Goal: Communication & Community: Answer question/provide support

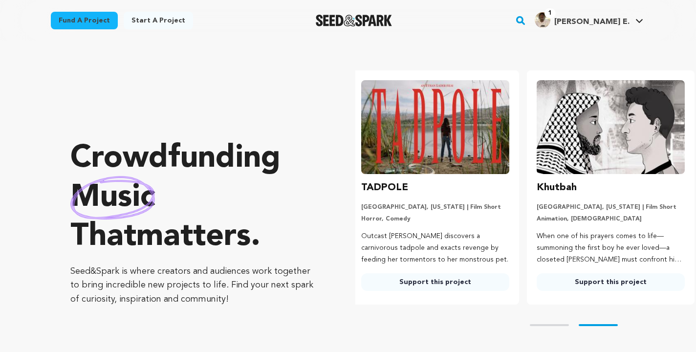
scroll to position [0, 183]
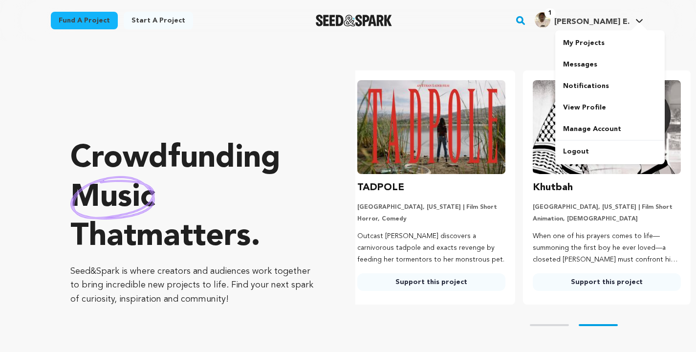
click at [550, 21] on img "Greenaway E.'s Profile" at bounding box center [542, 20] width 16 height 16
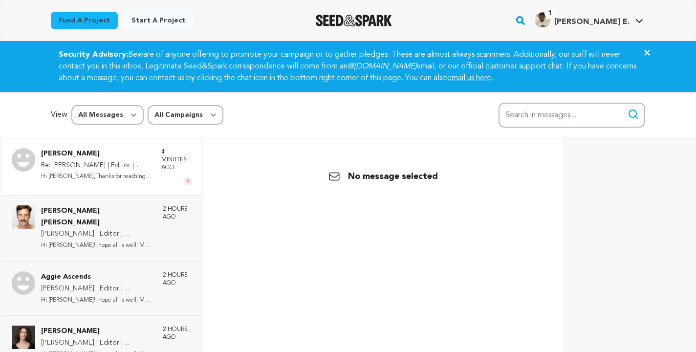
click at [102, 167] on p "Re: [PERSON_NAME] | Editor | [GEOGRAPHIC_DATA]" at bounding box center [96, 166] width 110 height 12
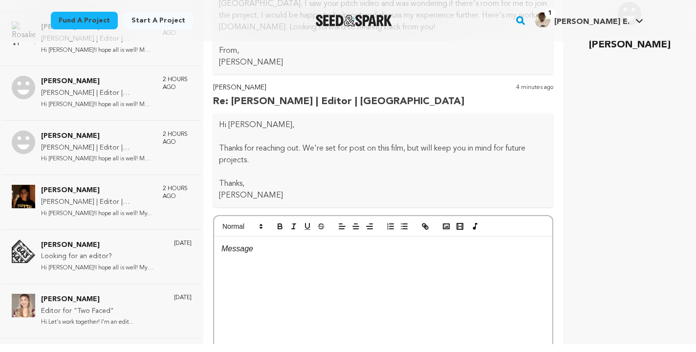
scroll to position [122, 0]
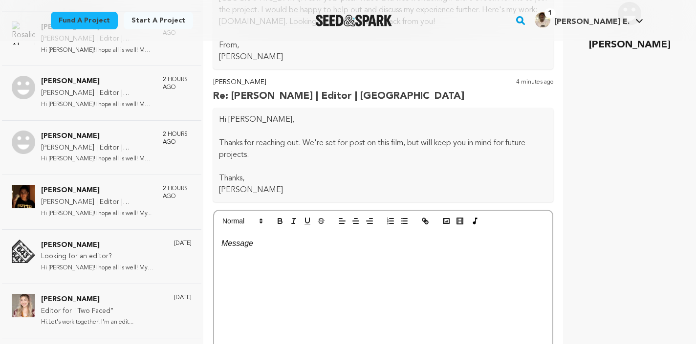
click at [230, 274] on div at bounding box center [383, 304] width 338 height 147
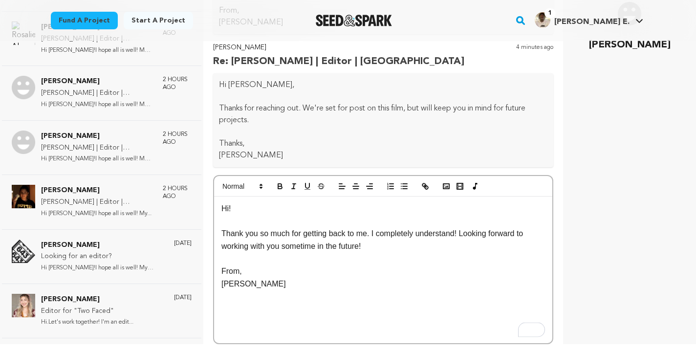
scroll to position [193, 0]
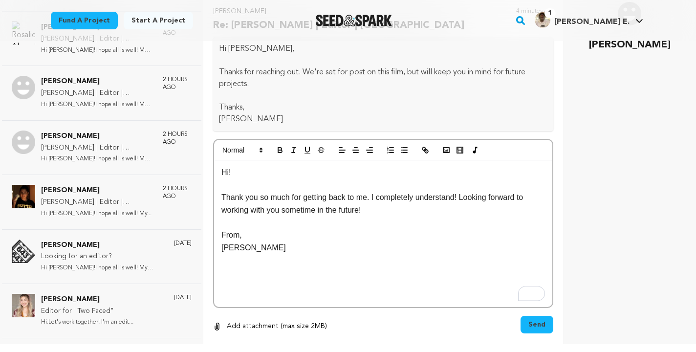
click at [532, 328] on span "Send" at bounding box center [536, 325] width 17 height 10
